Goal: Task Accomplishment & Management: Use online tool/utility

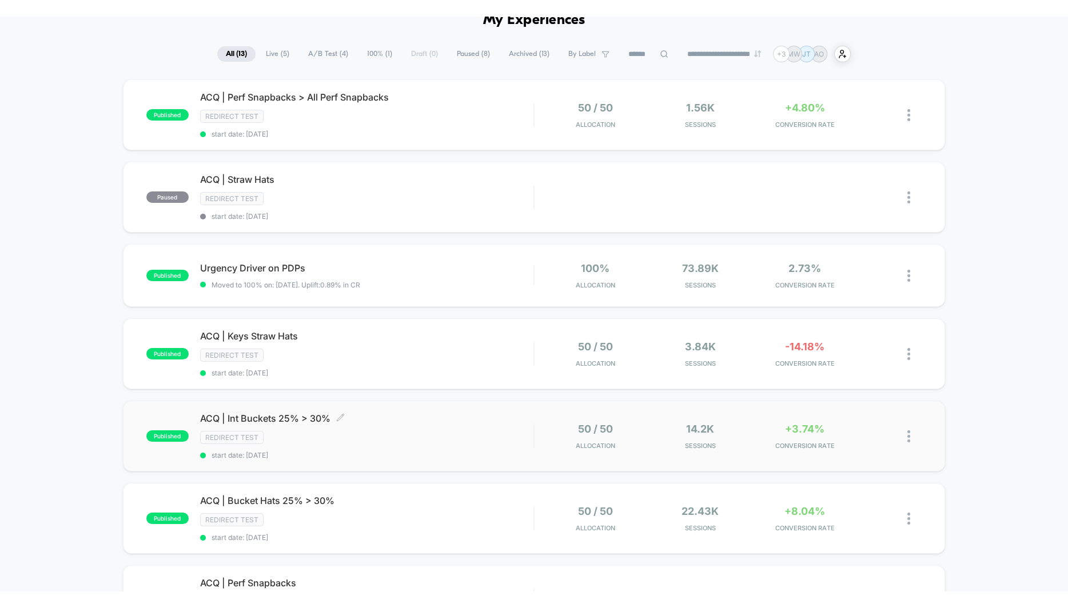
scroll to position [61, 0]
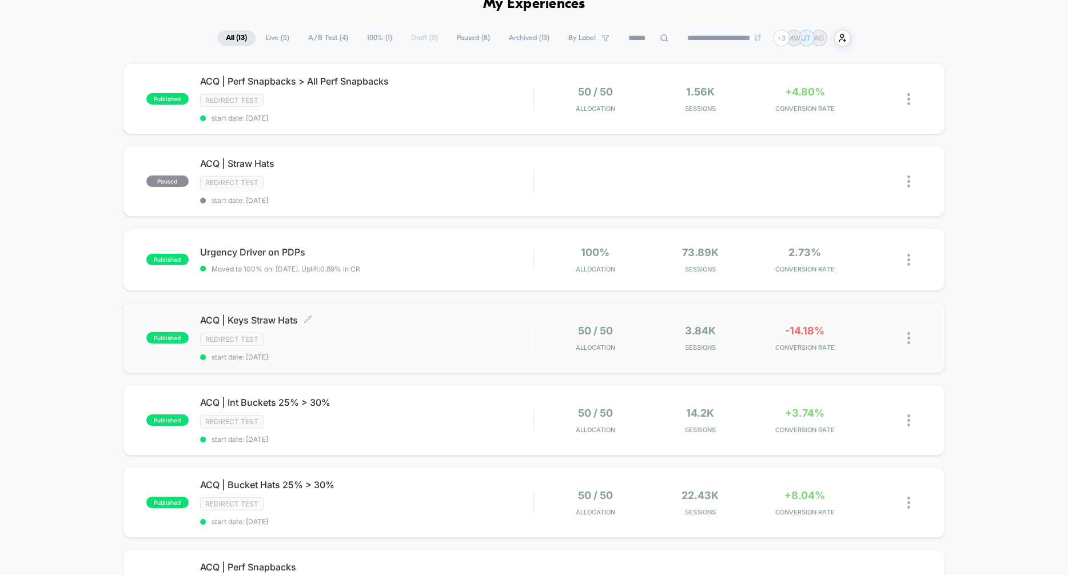
click at [251, 318] on span "ACQ | Keys Straw Hats Click to edit experience details" at bounding box center [366, 320] width 333 height 11
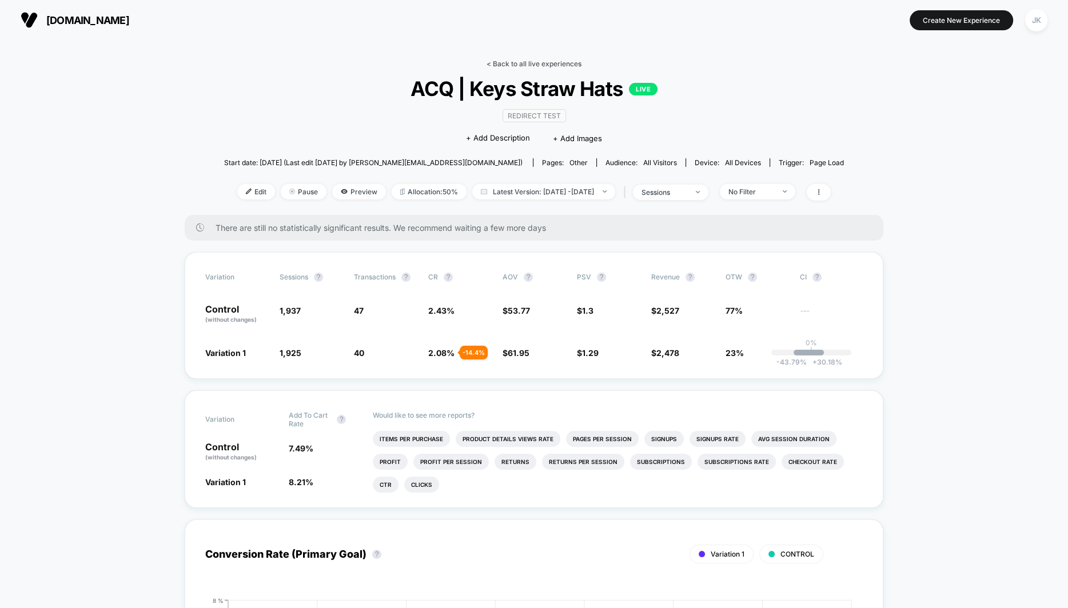
click at [505, 66] on link "< Back to all live experiences" at bounding box center [534, 63] width 95 height 9
